Goal: Understand process/instructions: Learn how to perform a task or action

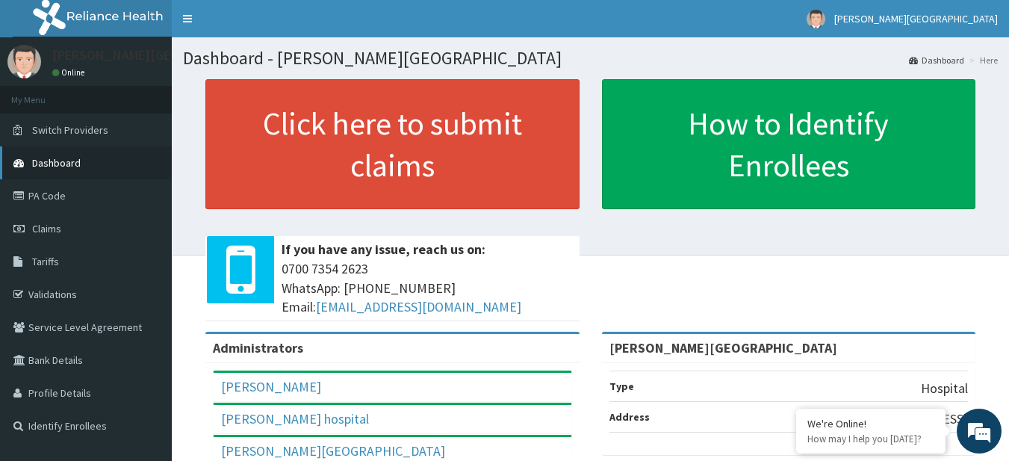
click at [106, 158] on link "Dashboard" at bounding box center [86, 162] width 172 height 33
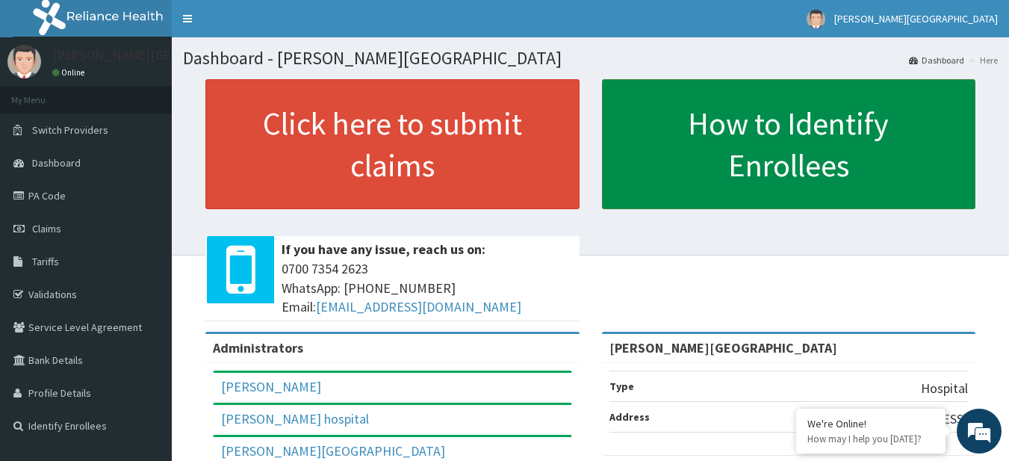
click at [674, 159] on link "How to Identify Enrollees" at bounding box center [789, 144] width 374 height 130
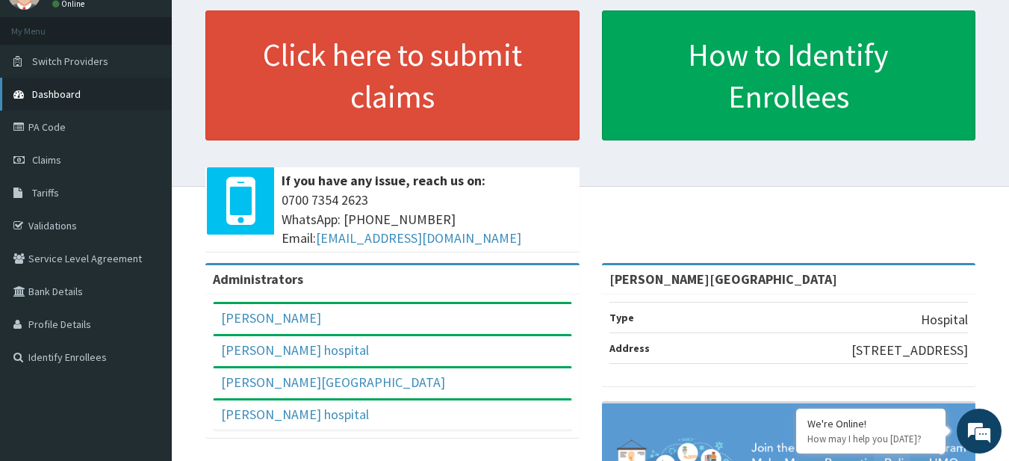
click at [136, 107] on link "Dashboard" at bounding box center [86, 94] width 172 height 33
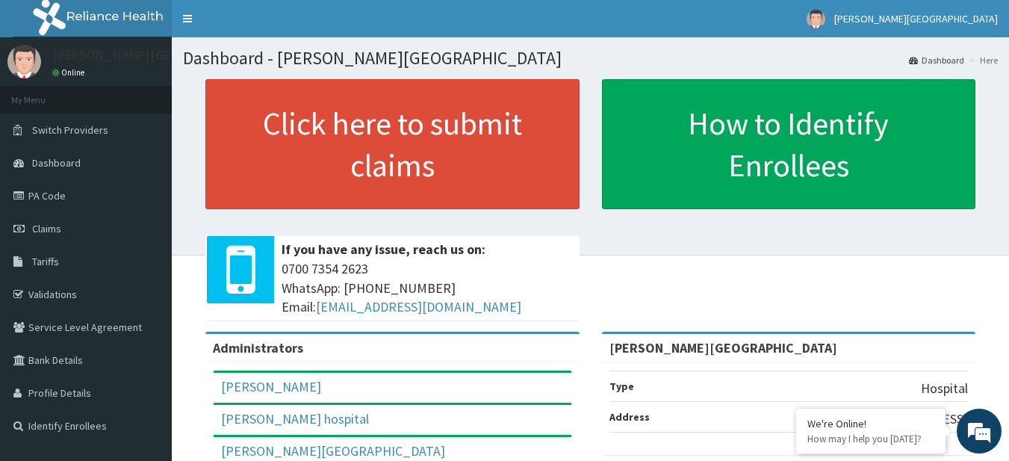
click at [928, 61] on link "Dashboard" at bounding box center [936, 60] width 55 height 13
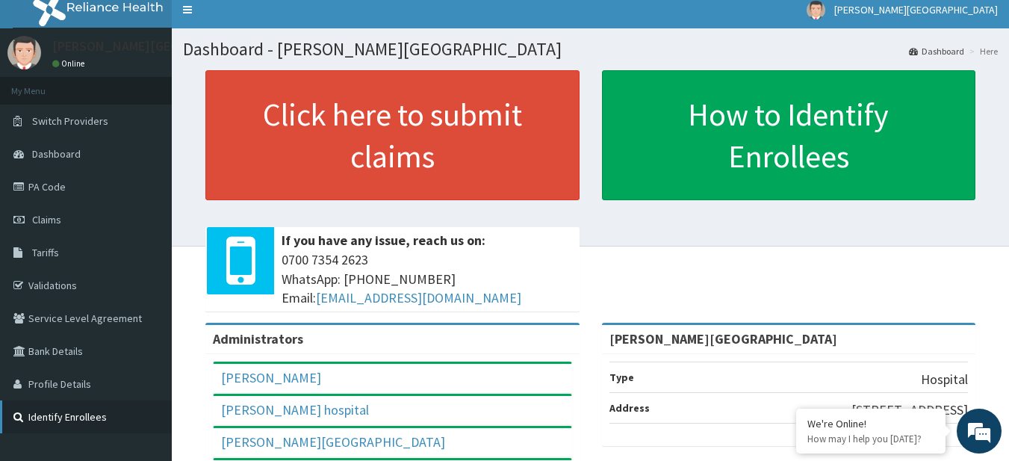
click at [16, 413] on icon at bounding box center [20, 416] width 15 height 10
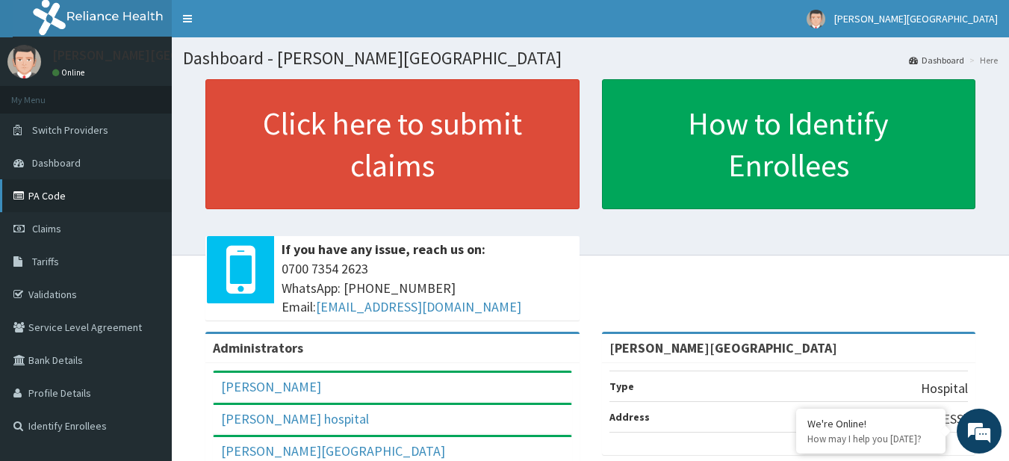
click at [52, 198] on link "PA Code" at bounding box center [86, 195] width 172 height 33
